Goal: Find specific page/section: Find specific page/section

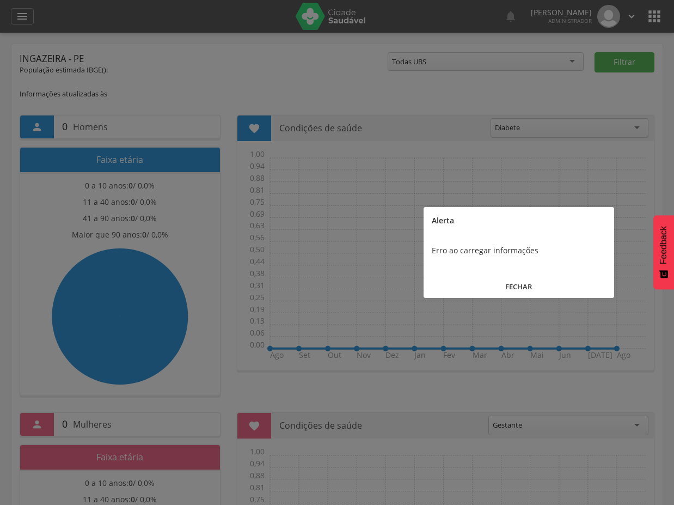
click at [508, 294] on button "FECHAR" at bounding box center [518, 286] width 191 height 23
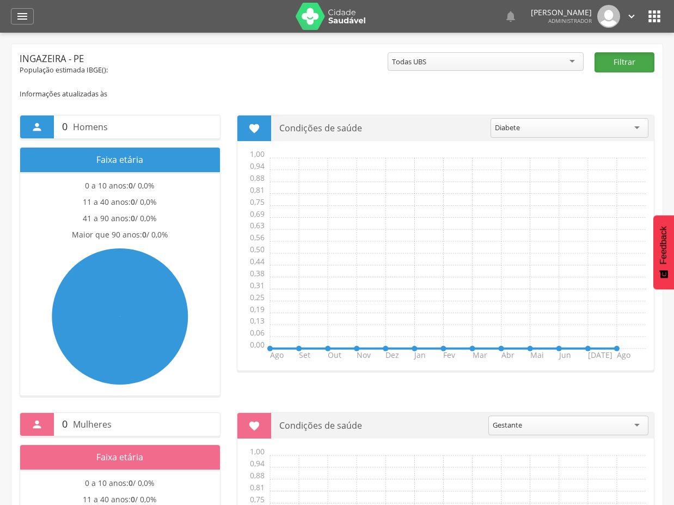
click at [638, 62] on button "Filtrar" at bounding box center [624, 62] width 60 height 20
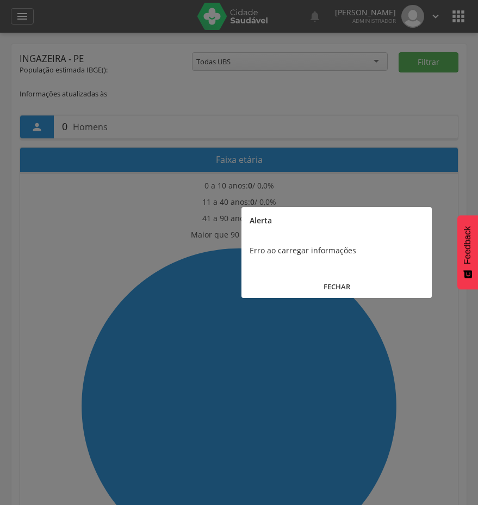
click at [340, 287] on button "FECHAR" at bounding box center [337, 286] width 191 height 23
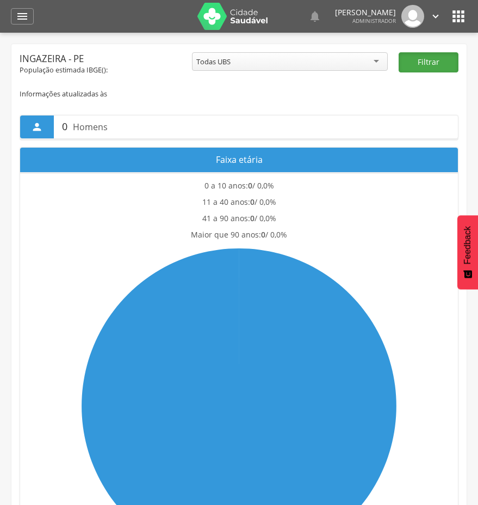
click at [428, 62] on button "Filtrar" at bounding box center [429, 62] width 60 height 20
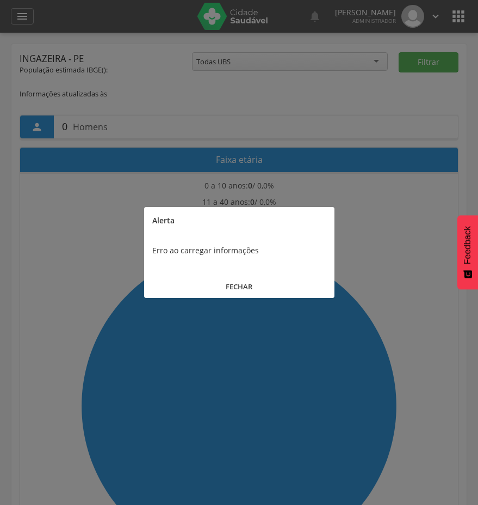
click at [242, 281] on button "FECHAR" at bounding box center [239, 286] width 191 height 23
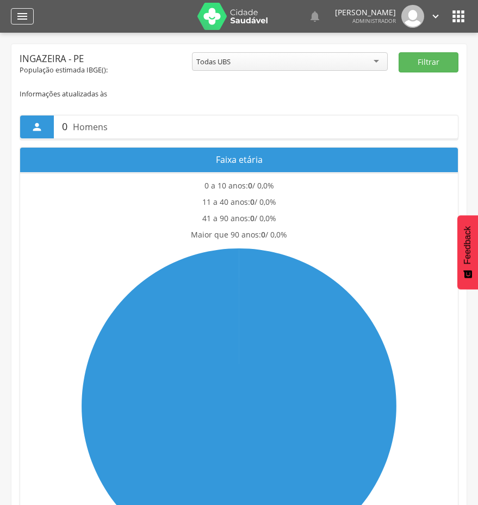
click at [24, 13] on icon "" at bounding box center [22, 16] width 13 height 13
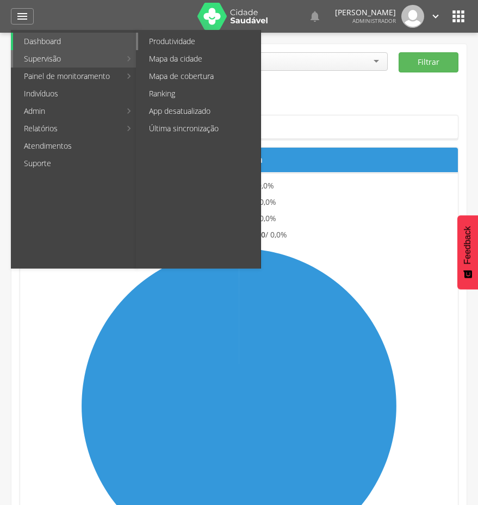
click at [161, 41] on link "Produtividade" at bounding box center [199, 41] width 122 height 17
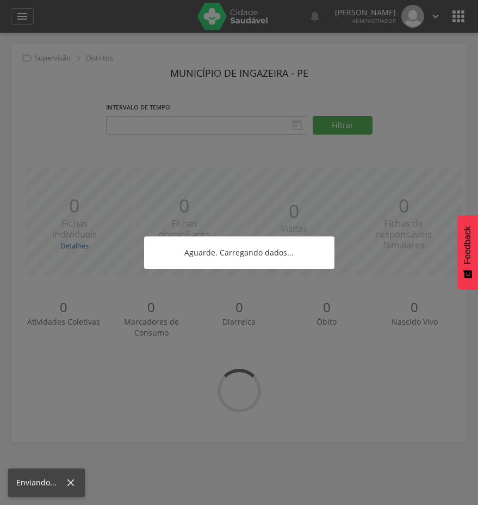
type input "**********"
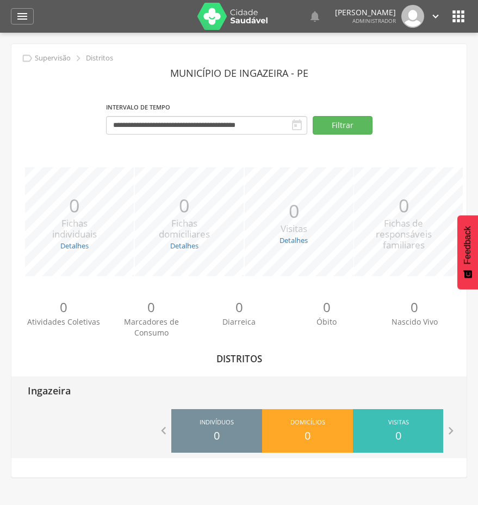
click at [69, 396] on p "Ingazeira" at bounding box center [49, 387] width 43 height 22
type input "**********"
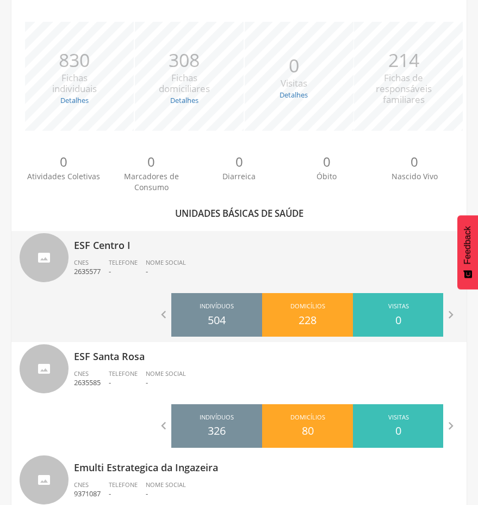
scroll to position [144, 0]
